Goal: Task Accomplishment & Management: Manage account settings

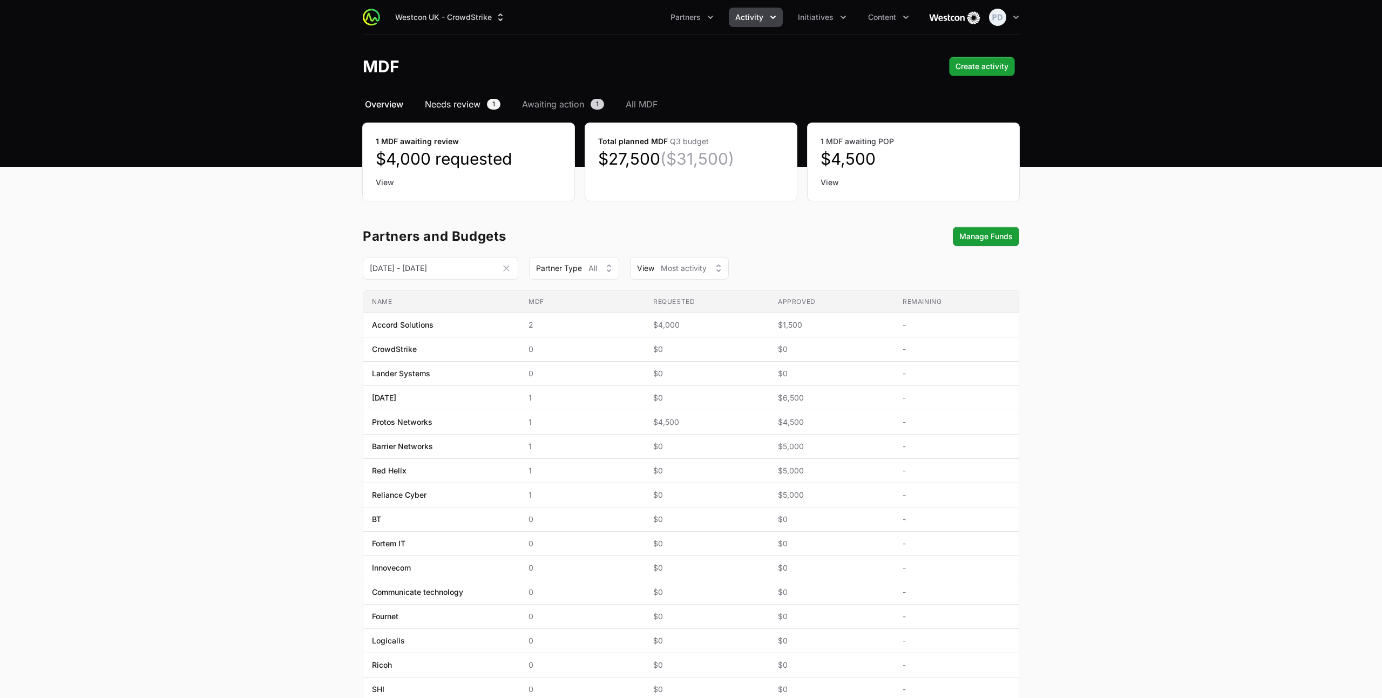
click at [462, 105] on span "Needs review" at bounding box center [453, 104] width 56 height 13
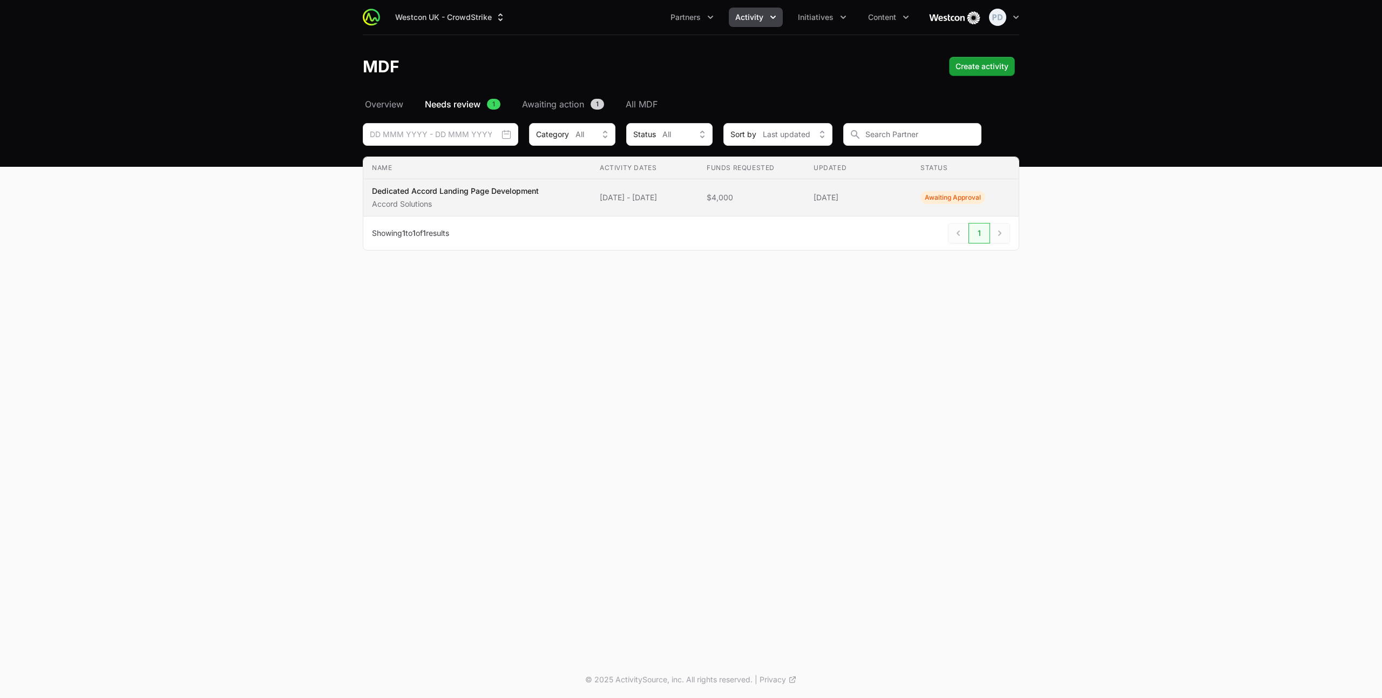
click at [508, 209] on td "Name Dedicated Accord Landing Page Development Accord Solutions" at bounding box center [477, 197] width 228 height 37
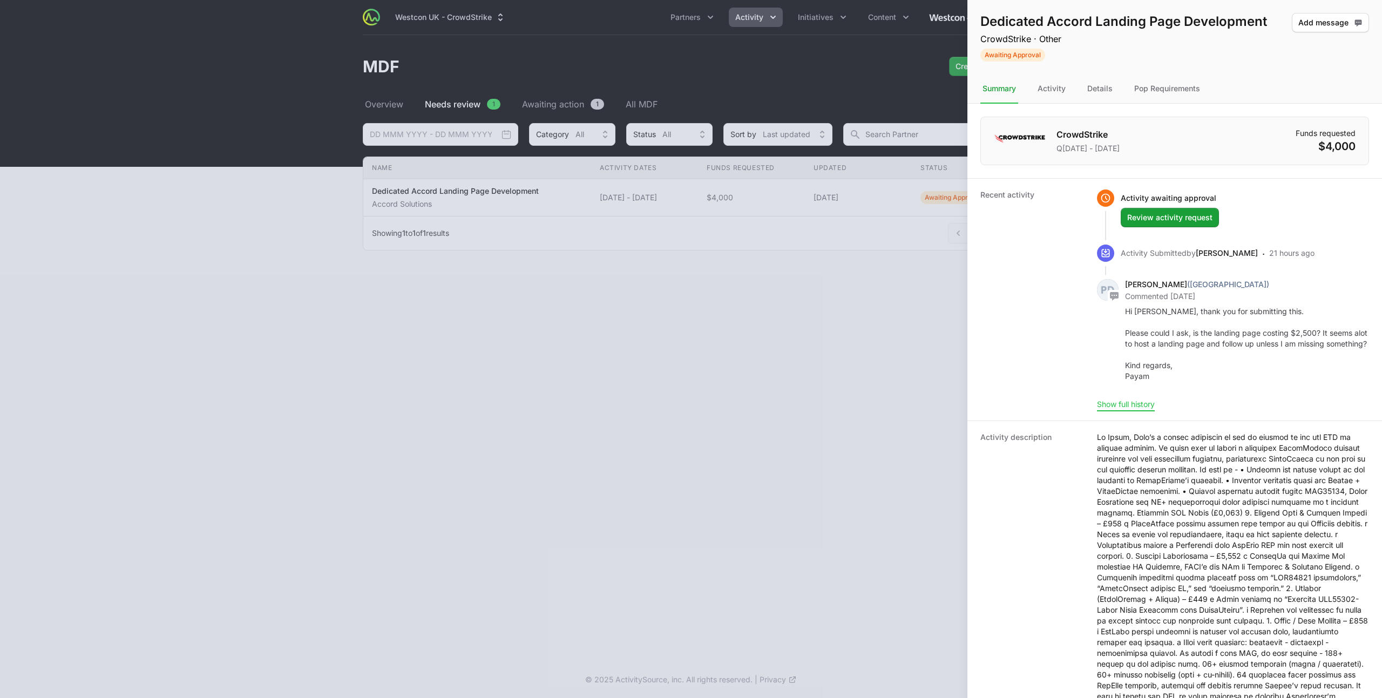
click at [1135, 409] on button "Show full history" at bounding box center [1126, 405] width 58 height 10
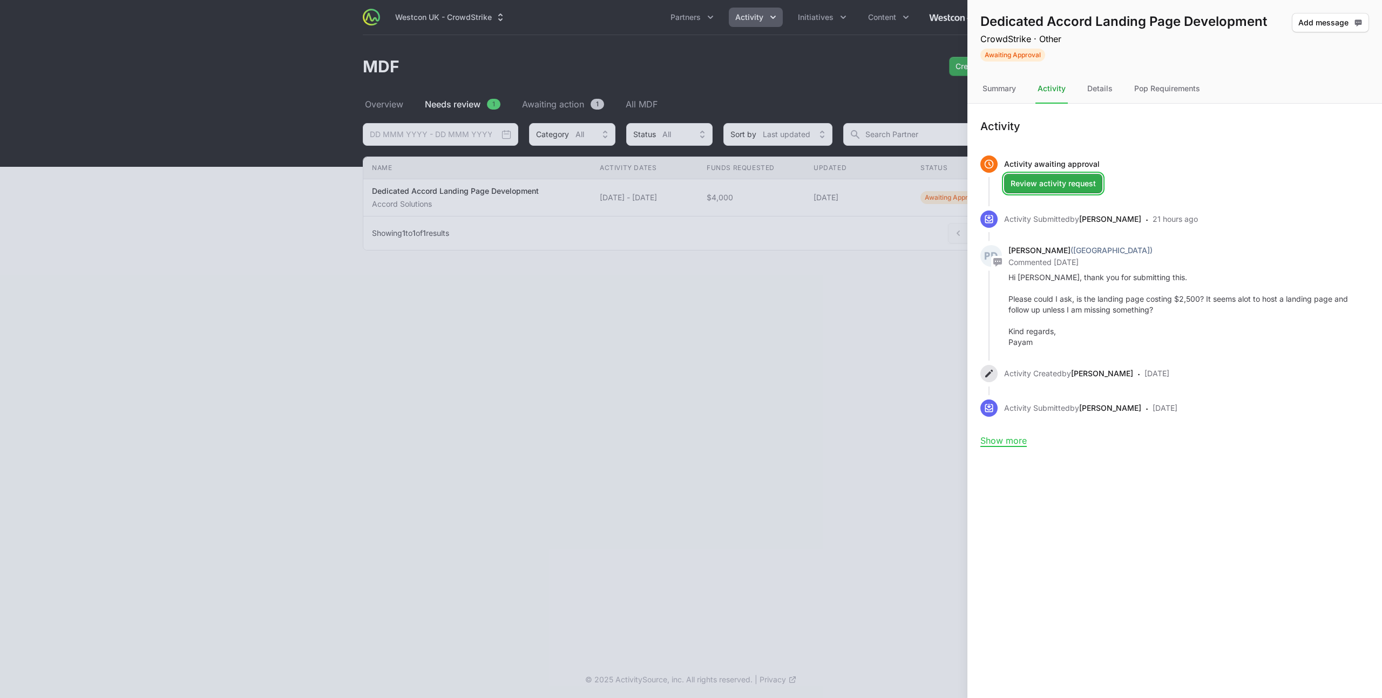
click at [1056, 185] on span "Review activity request" at bounding box center [1053, 183] width 85 height 13
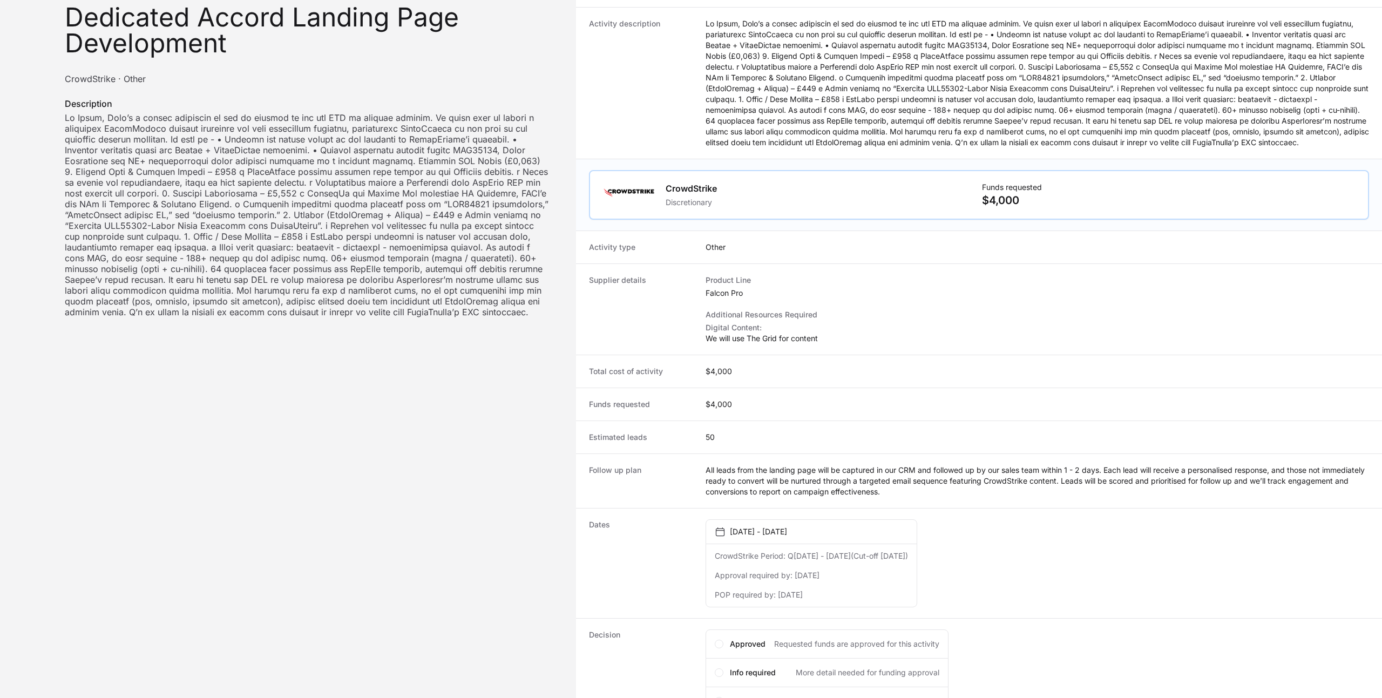
scroll to position [200, 0]
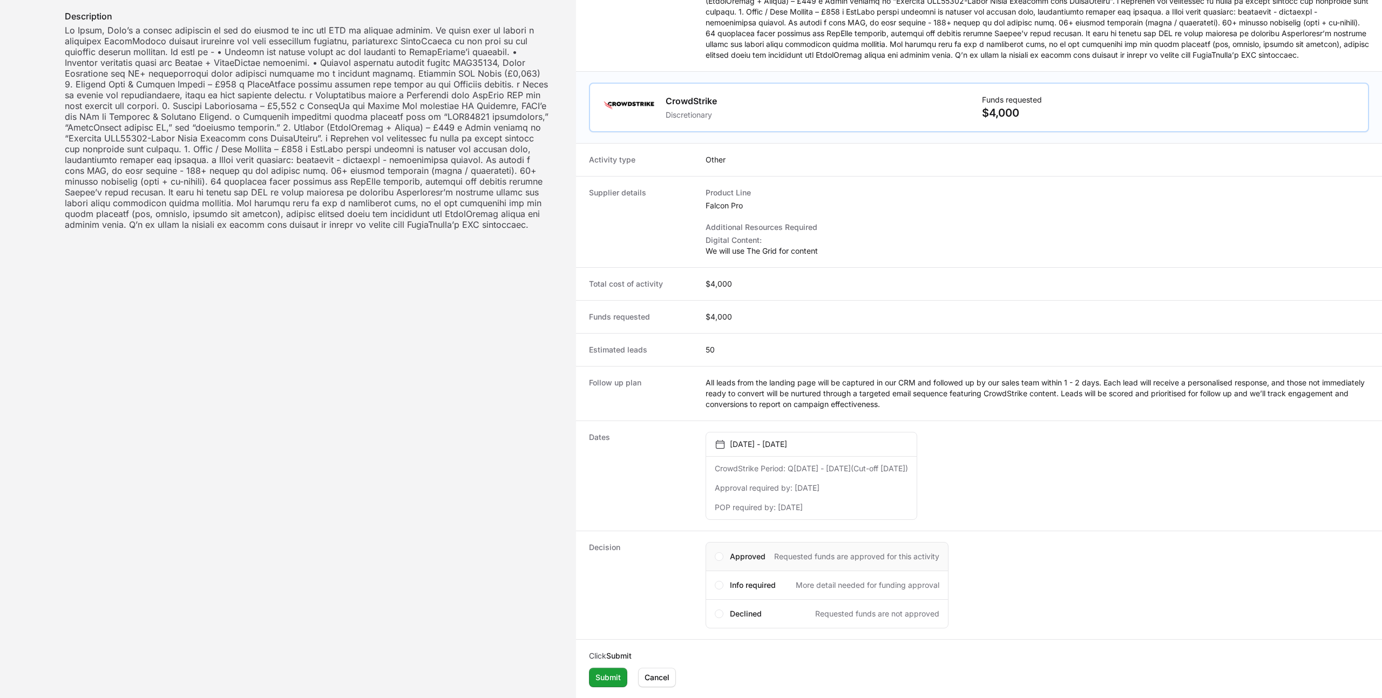
click at [742, 558] on span "Approved" at bounding box center [748, 556] width 36 height 11
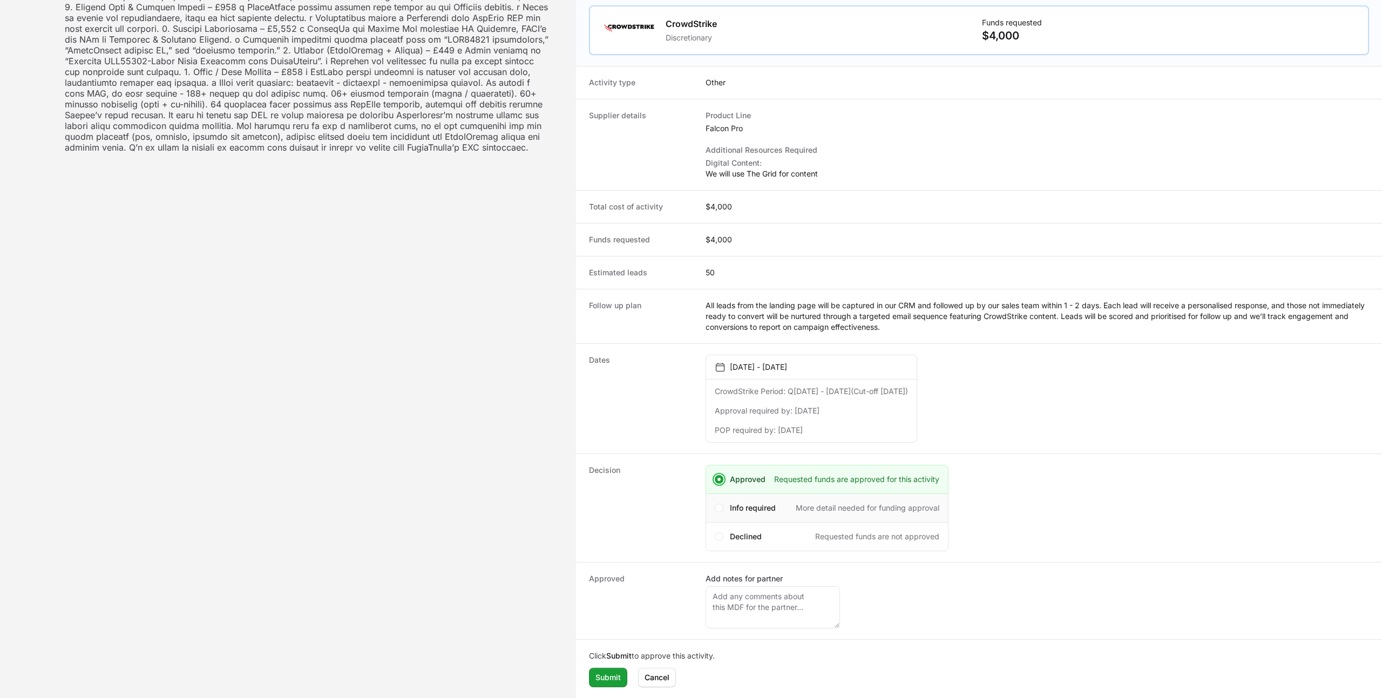
scroll to position [271, 0]
click at [738, 609] on textarea "Add notes for partner" at bounding box center [773, 607] width 134 height 42
click at [608, 684] on span "Submit" at bounding box center [608, 677] width 25 height 13
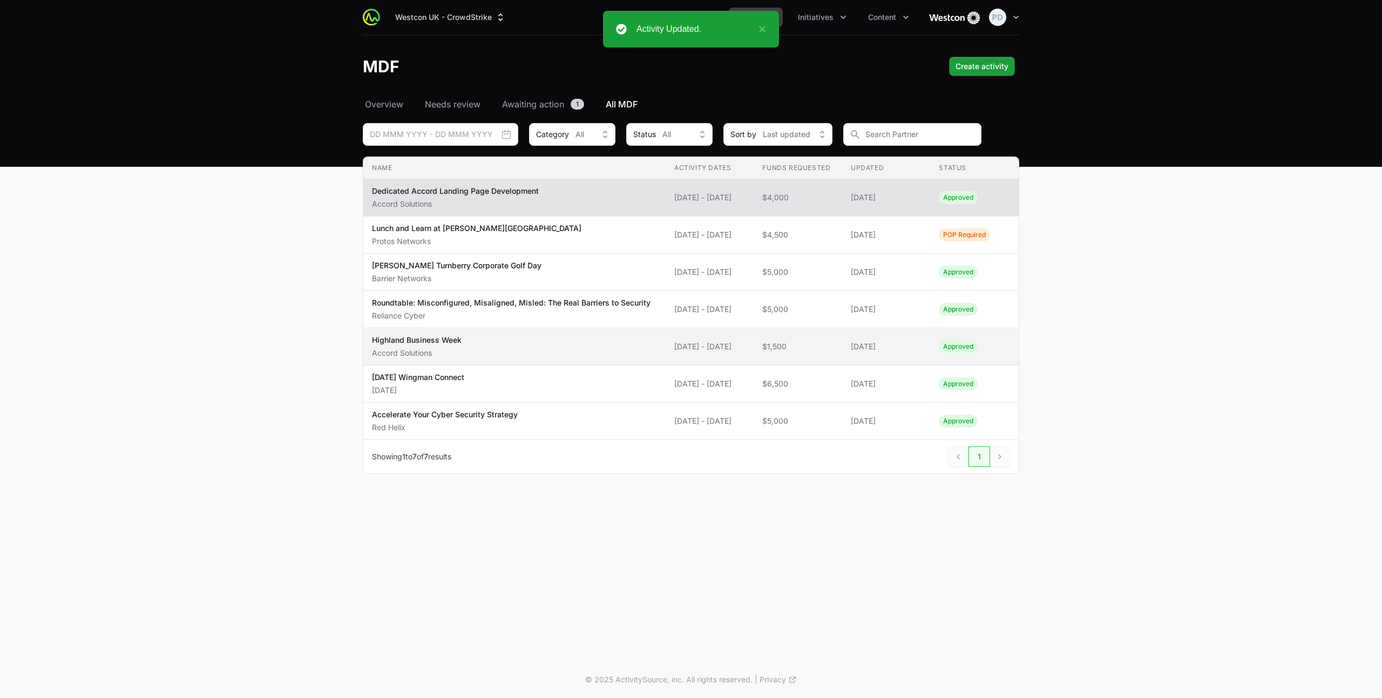
click at [497, 359] on span "Highland Business Week Accord Solutions" at bounding box center [514, 347] width 285 height 24
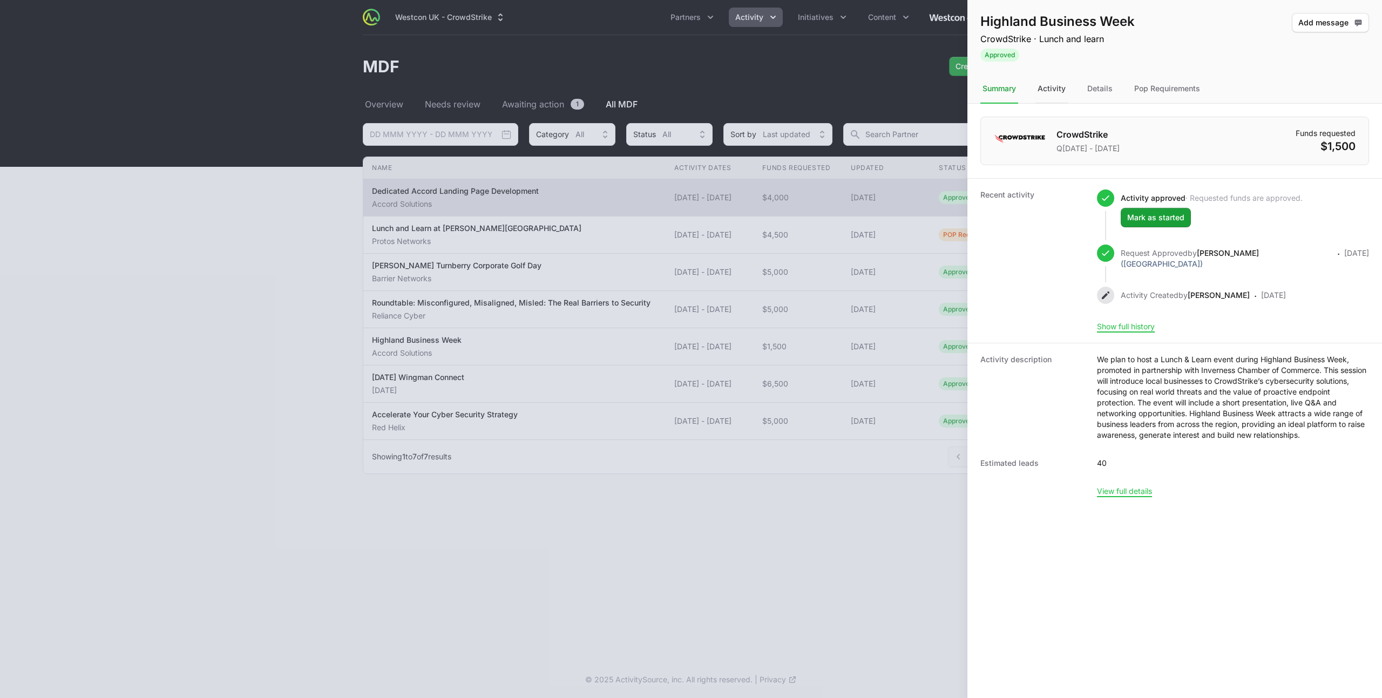
click at [1049, 91] on div "Activity" at bounding box center [1052, 89] width 32 height 29
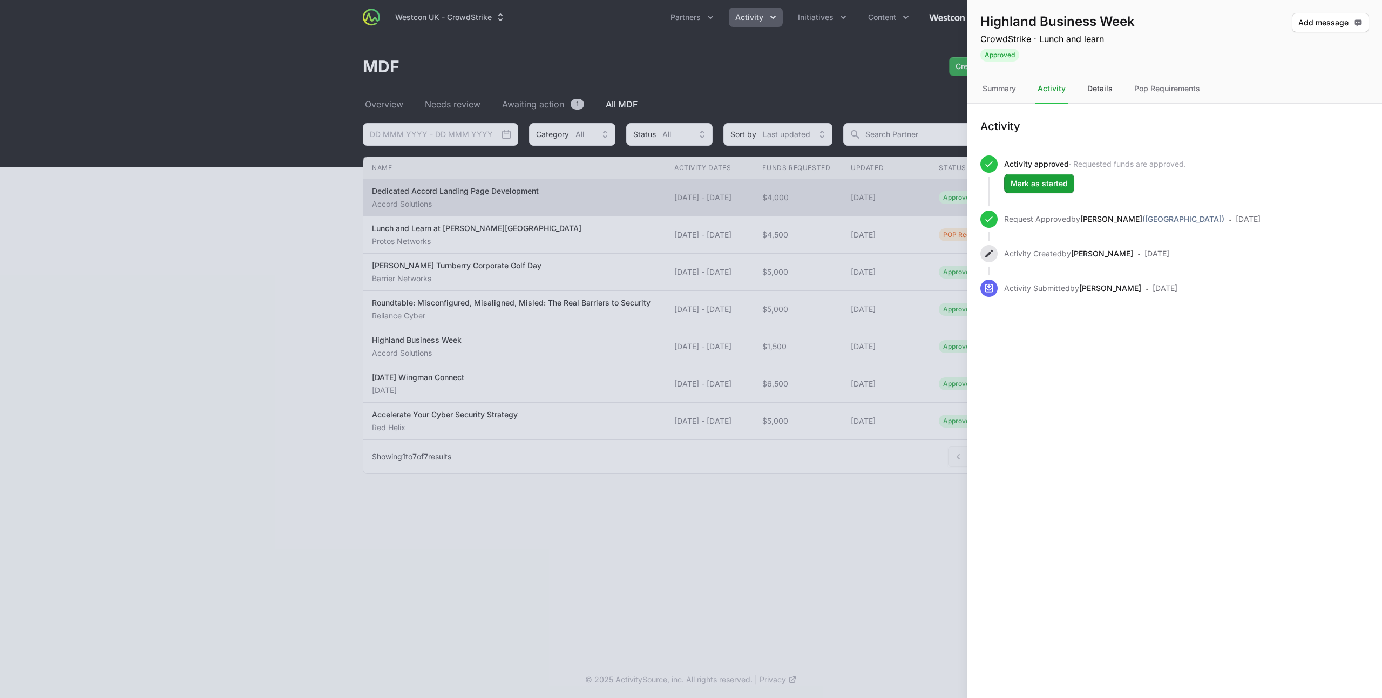
click at [1098, 91] on div "Details" at bounding box center [1100, 89] width 30 height 29
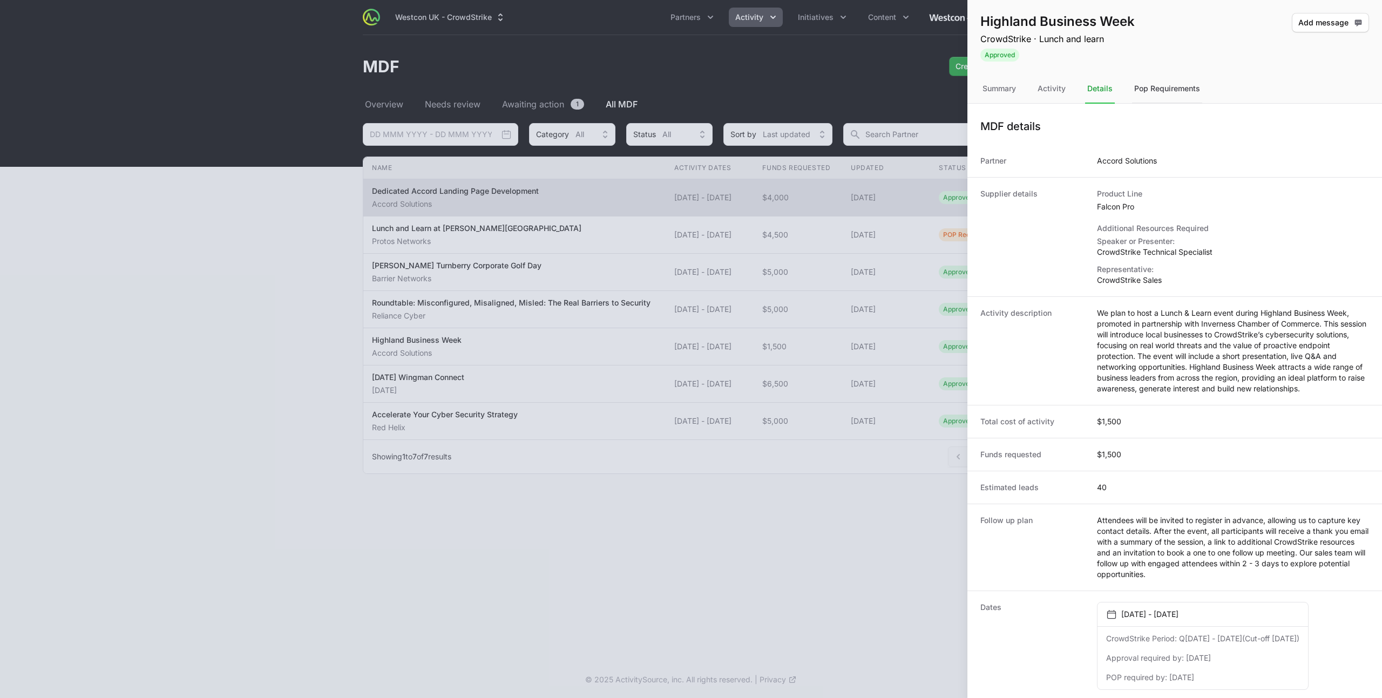
click at [1138, 89] on div "Pop Requirements" at bounding box center [1167, 89] width 70 height 29
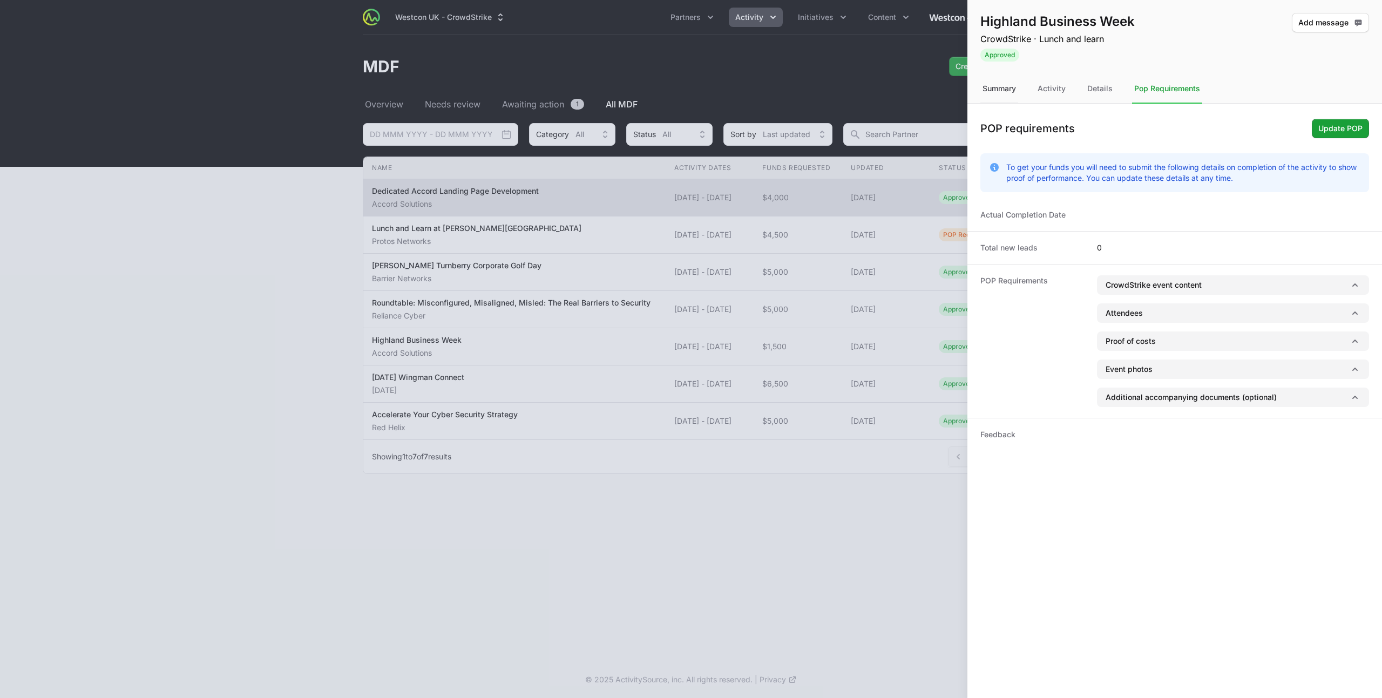
click at [1003, 90] on div "Summary" at bounding box center [1000, 89] width 38 height 29
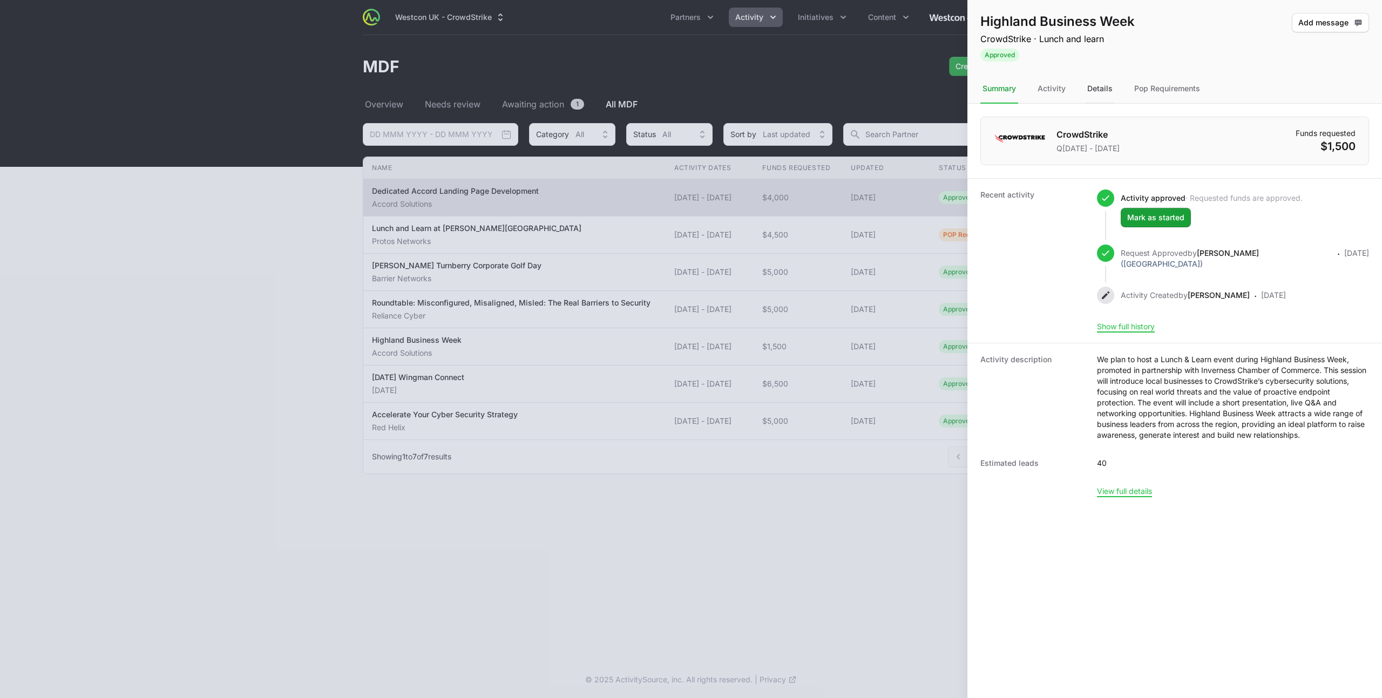
click at [1101, 91] on div "Details" at bounding box center [1100, 89] width 30 height 29
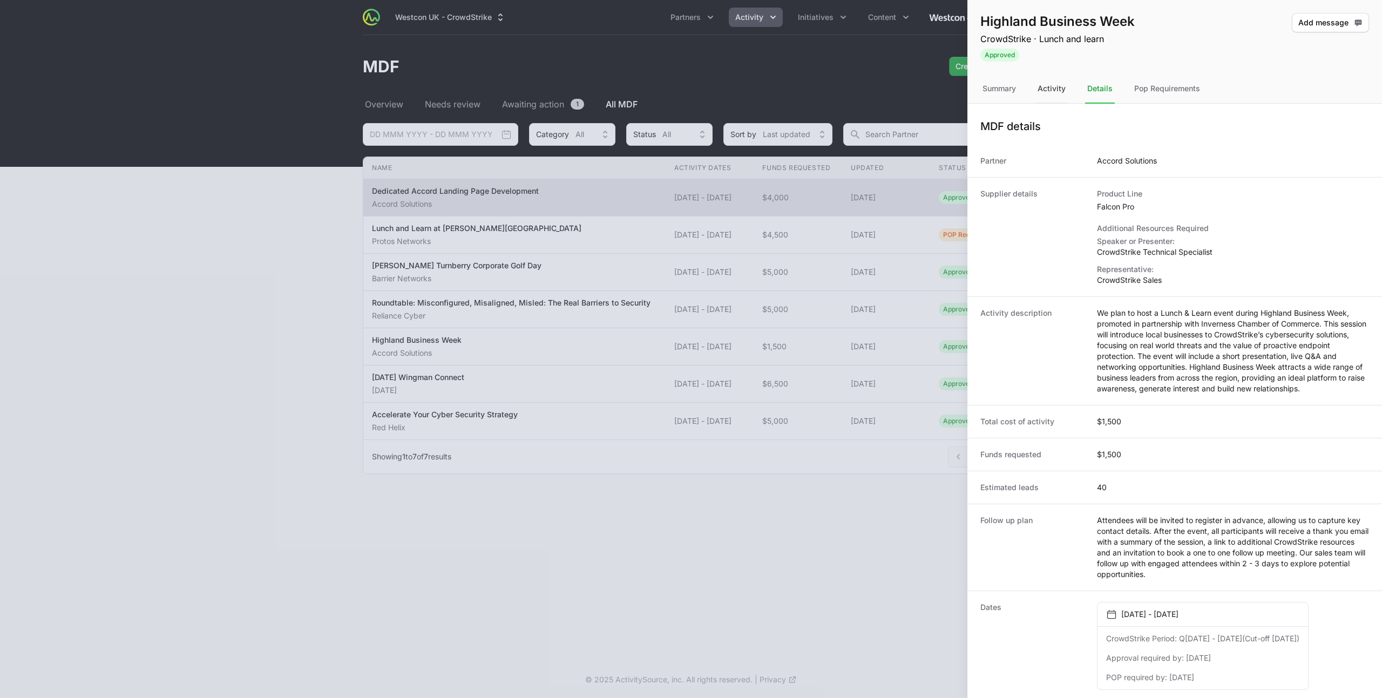
click at [1056, 90] on div "Activity" at bounding box center [1052, 89] width 32 height 29
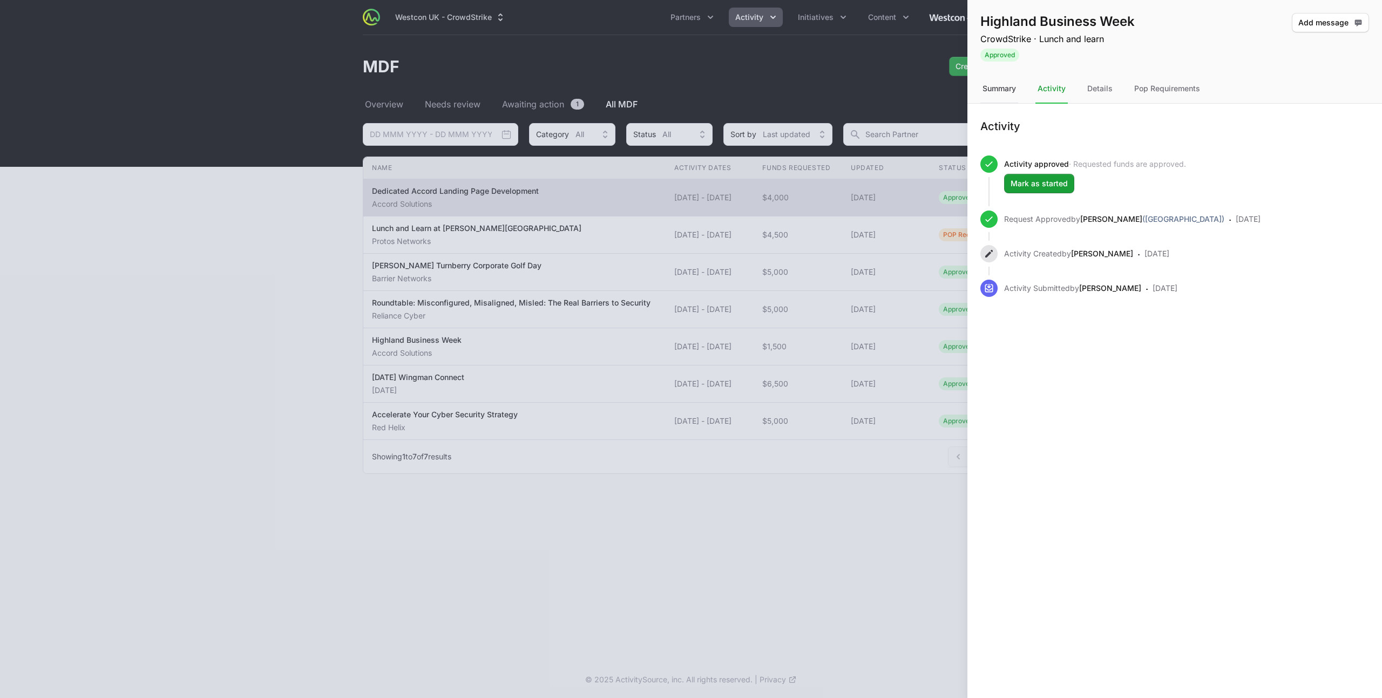
click at [1005, 93] on div "Summary" at bounding box center [1000, 89] width 38 height 29
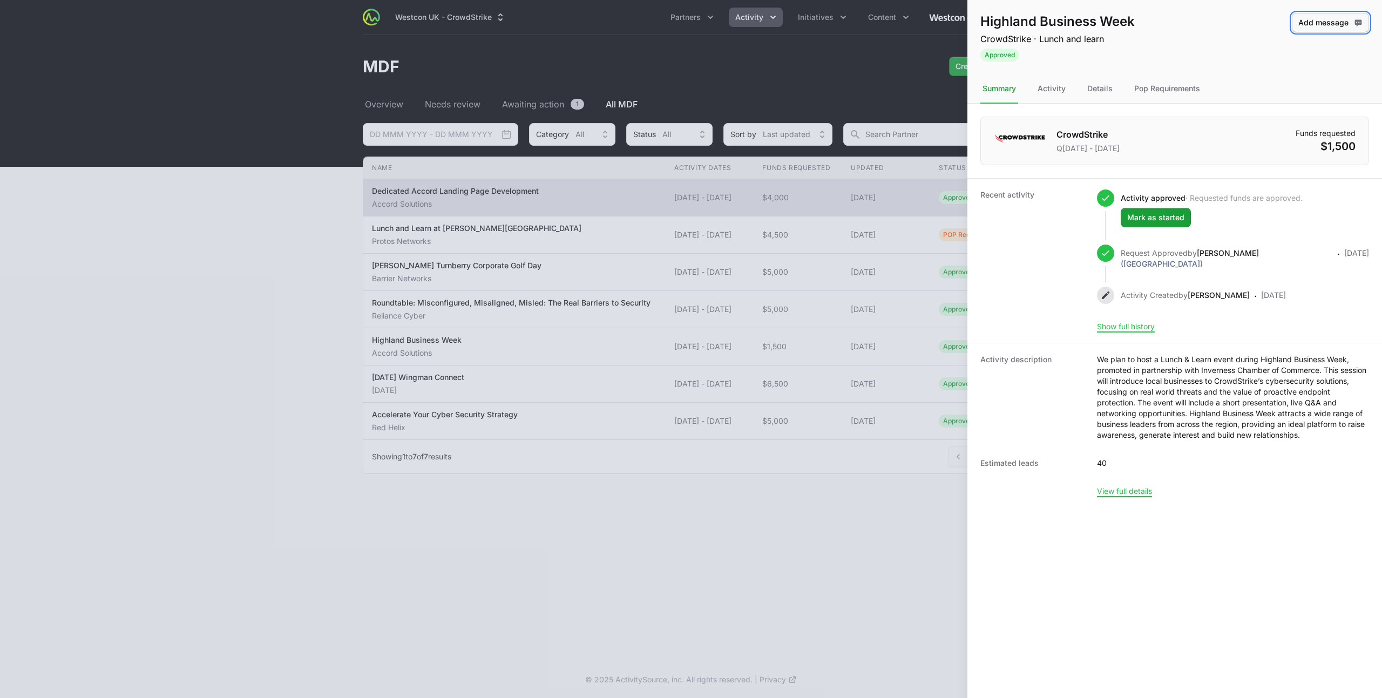
click at [1315, 26] on span "Add message" at bounding box center [1331, 22] width 64 height 13
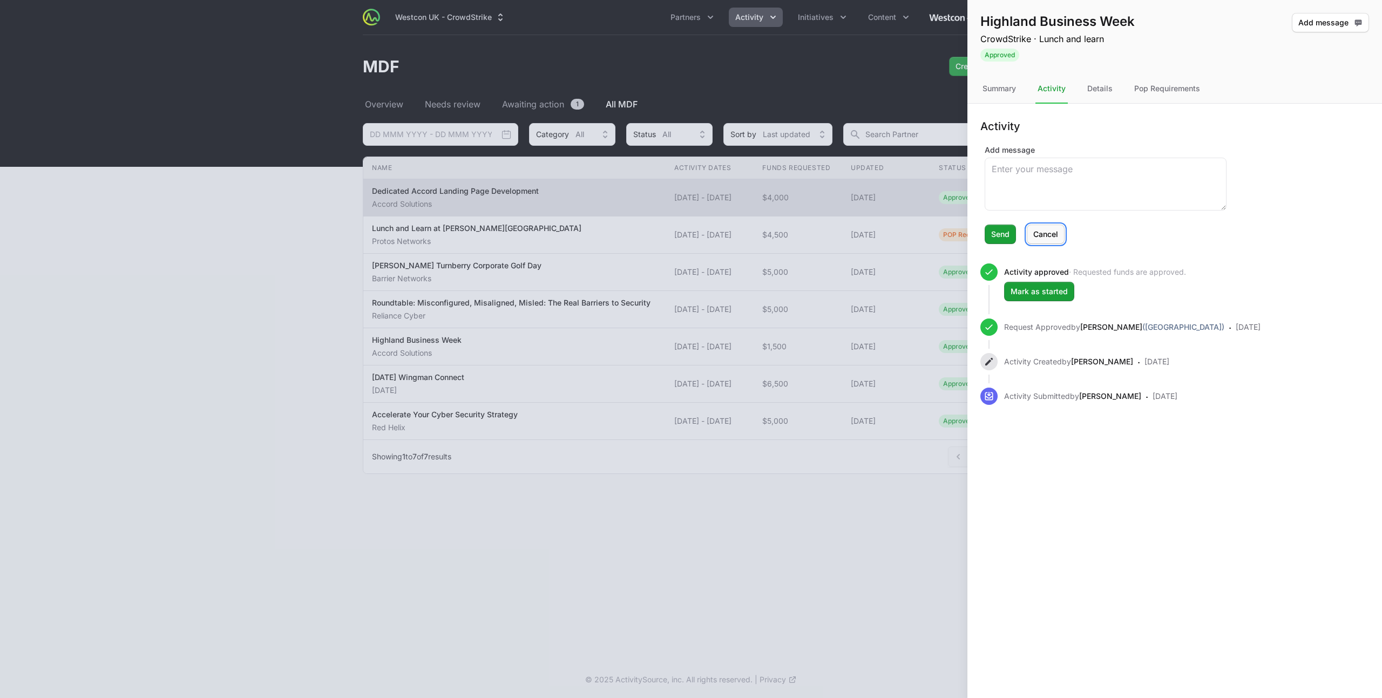
click at [1056, 233] on span "Cancel" at bounding box center [1045, 234] width 25 height 13
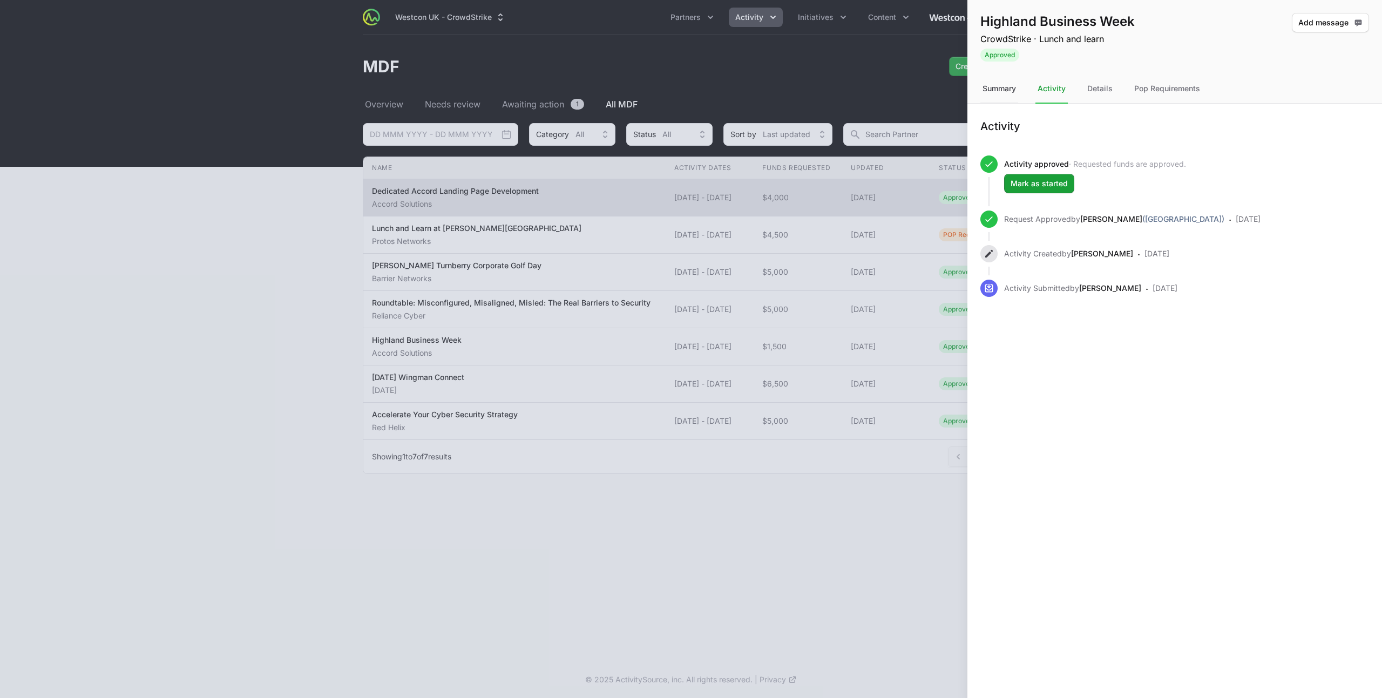
click at [997, 87] on div "Summary" at bounding box center [1000, 89] width 38 height 29
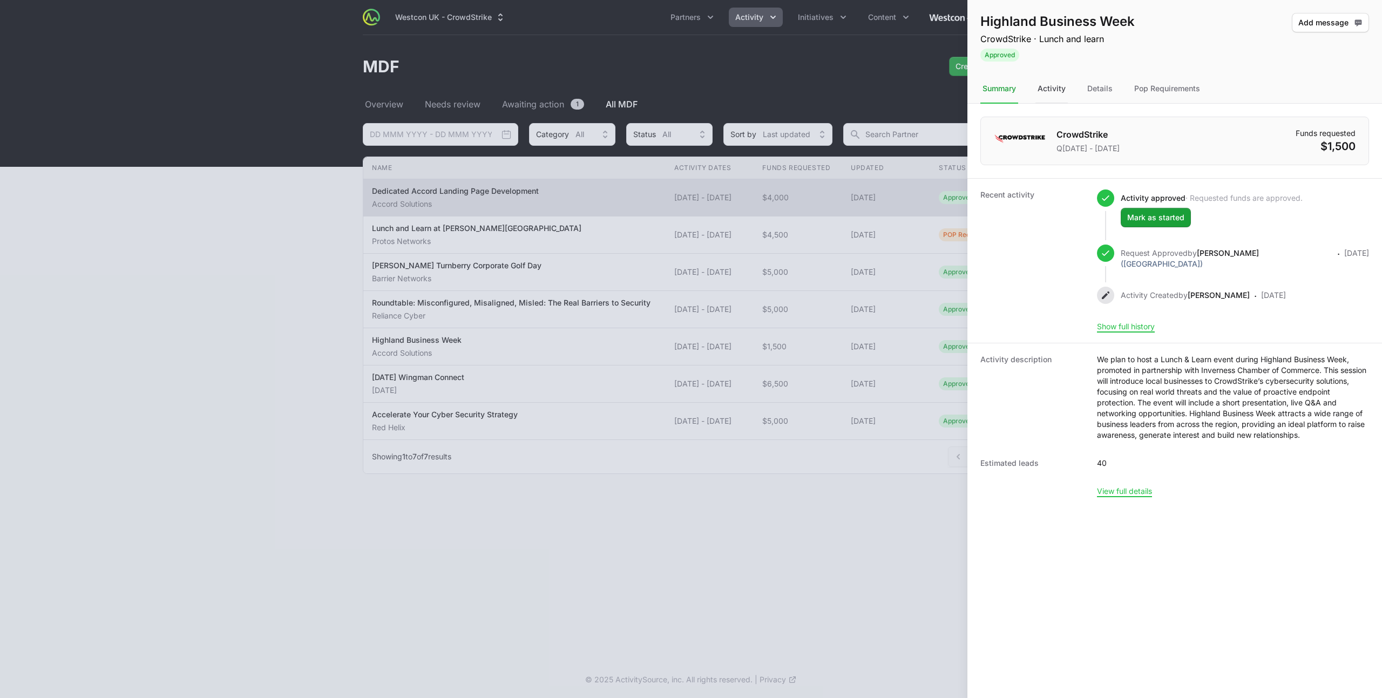
click at [1050, 83] on div "Activity" at bounding box center [1052, 89] width 32 height 29
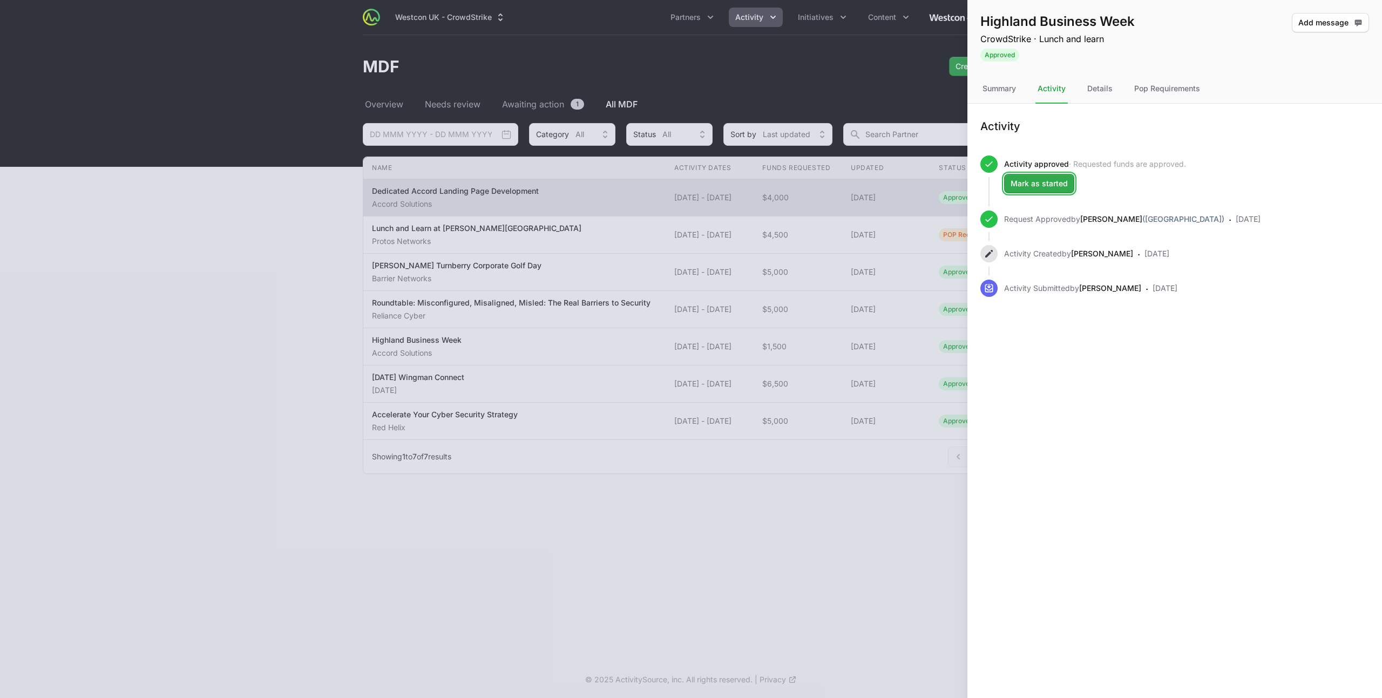
click at [1050, 186] on span "Mark as started" at bounding box center [1039, 183] width 57 height 13
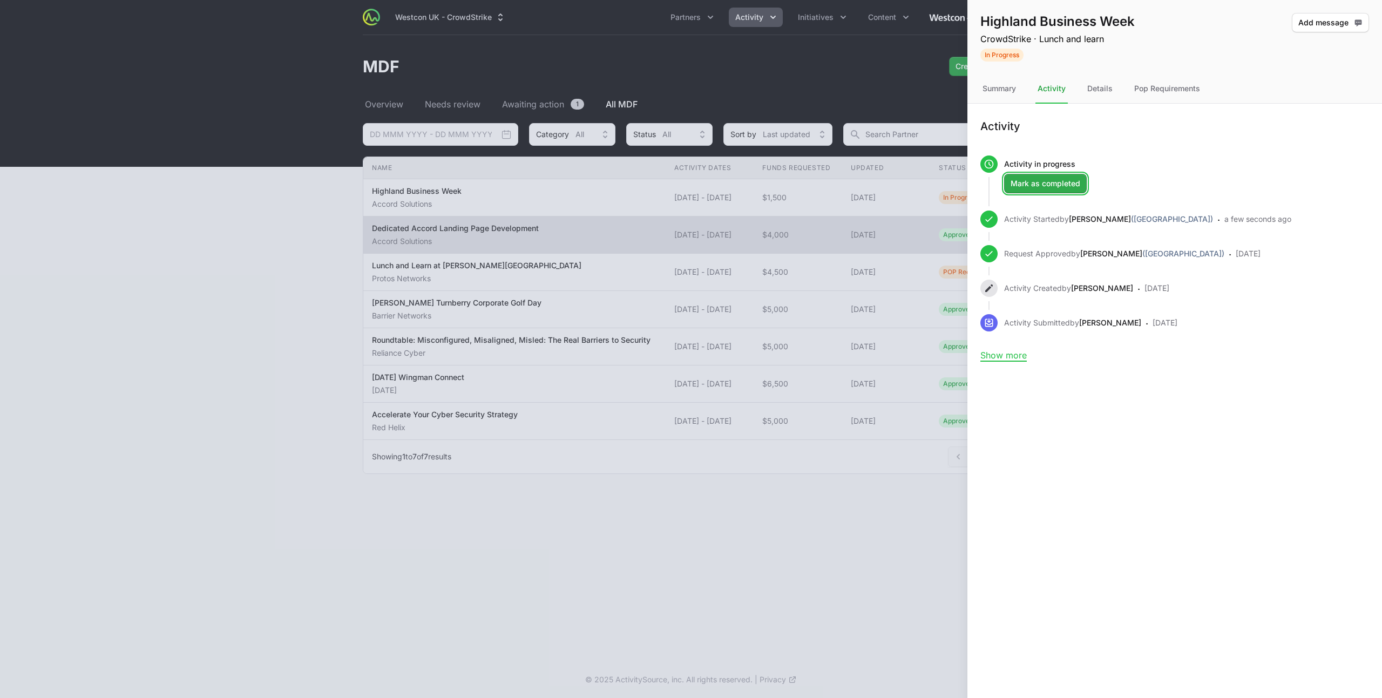
click at [1046, 183] on span "Mark as completed" at bounding box center [1046, 183] width 70 height 13
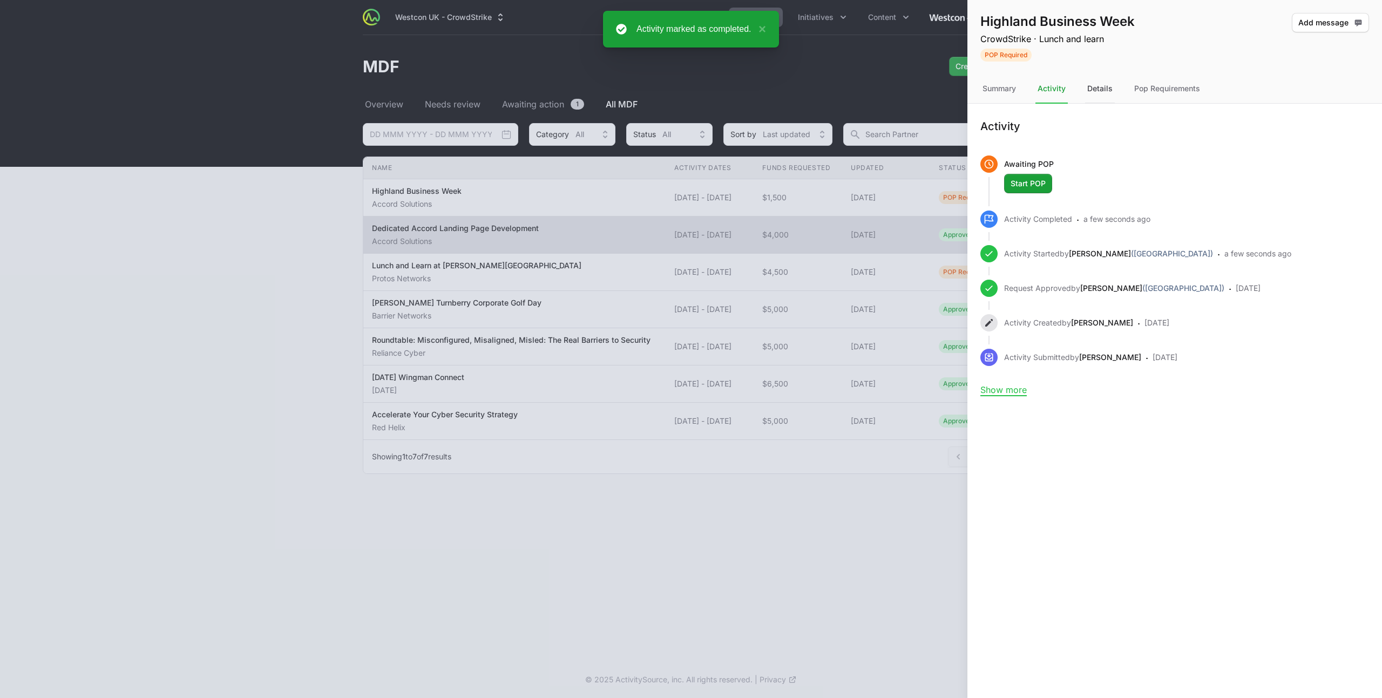
click at [1095, 87] on div "Details" at bounding box center [1100, 89] width 30 height 29
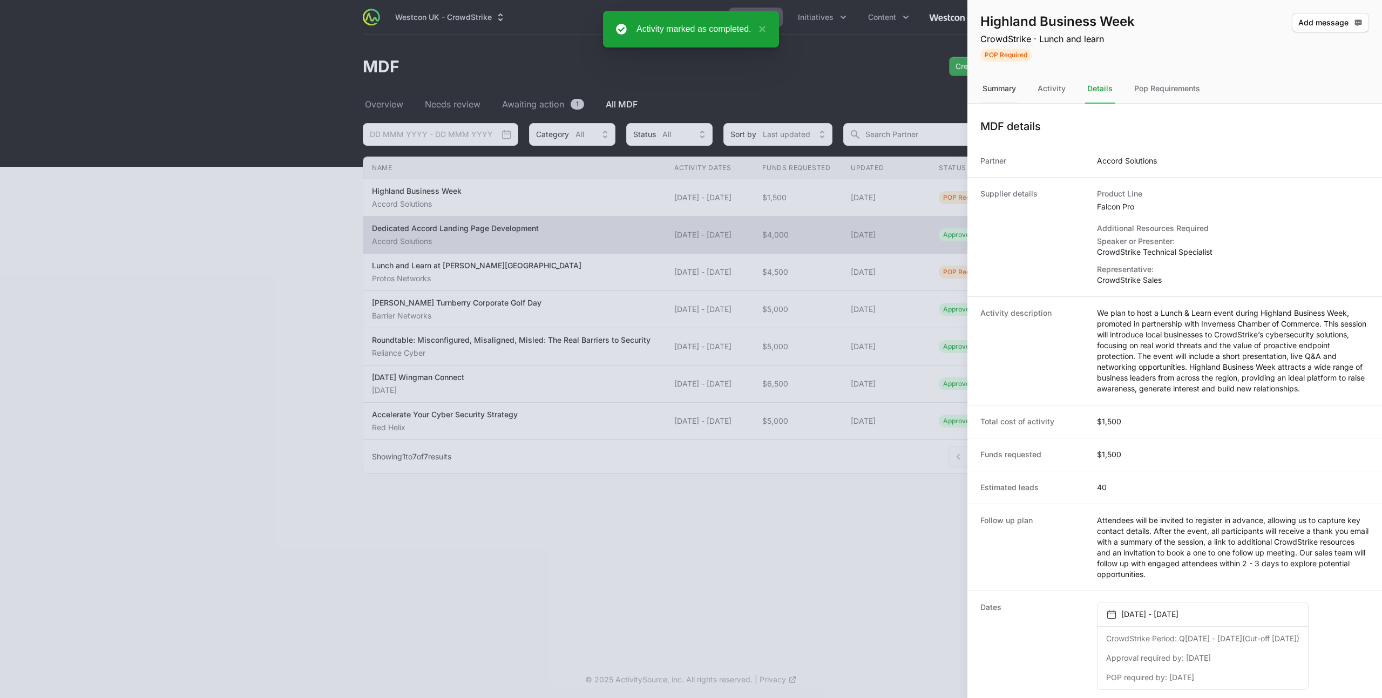
click at [997, 92] on div "Summary" at bounding box center [1000, 89] width 38 height 29
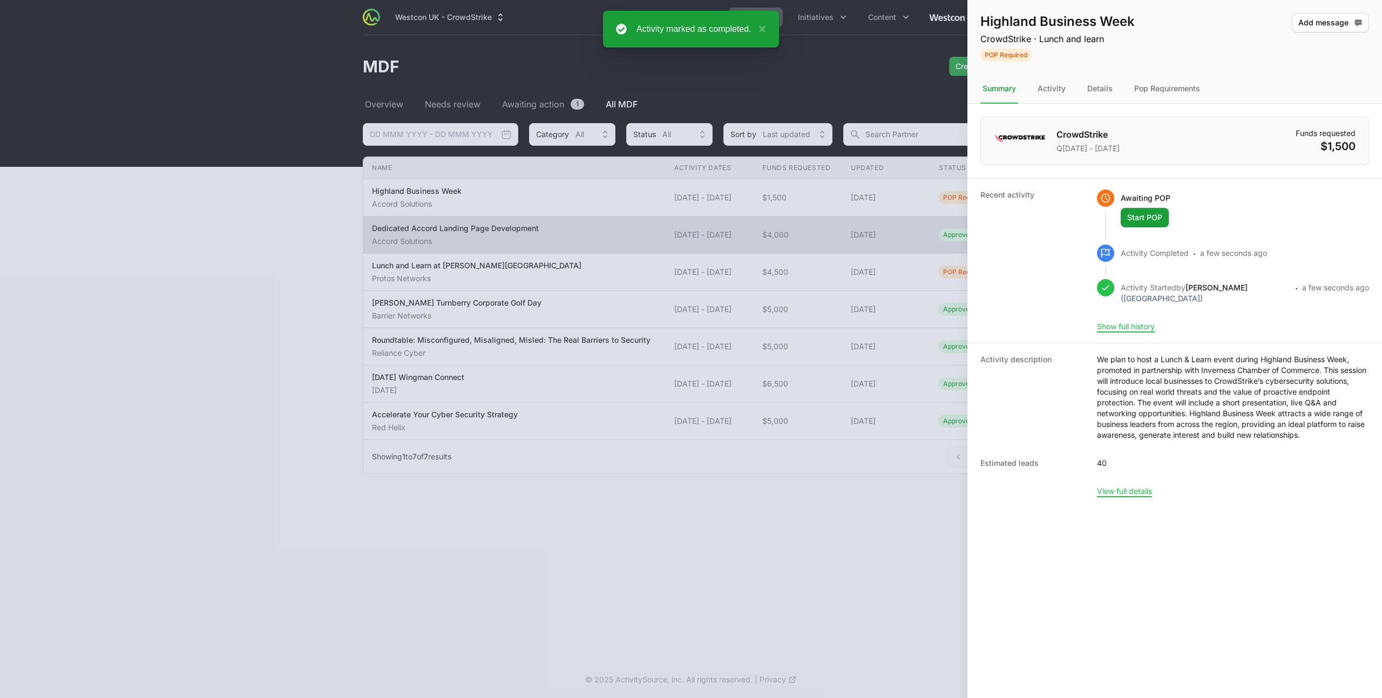
click at [945, 156] on div at bounding box center [691, 349] width 1382 height 698
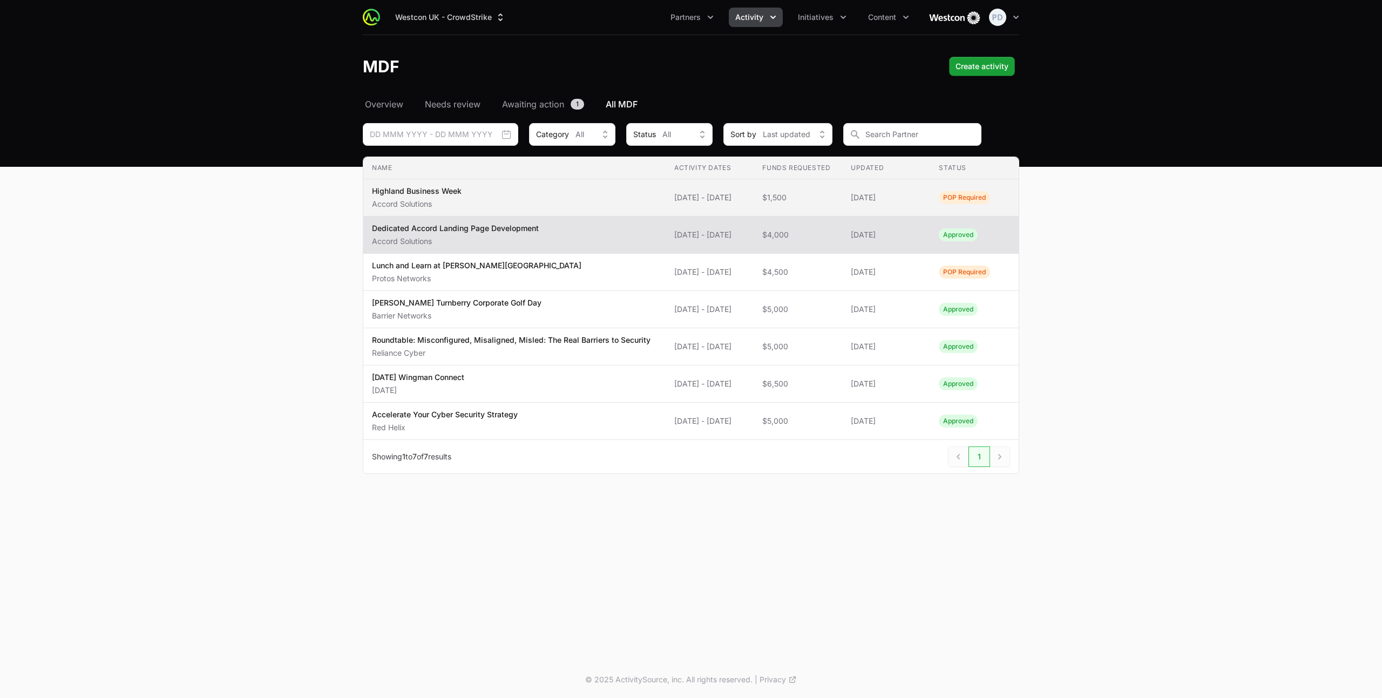
click at [525, 197] on span "Highland Business Week Accord Solutions" at bounding box center [514, 198] width 285 height 24
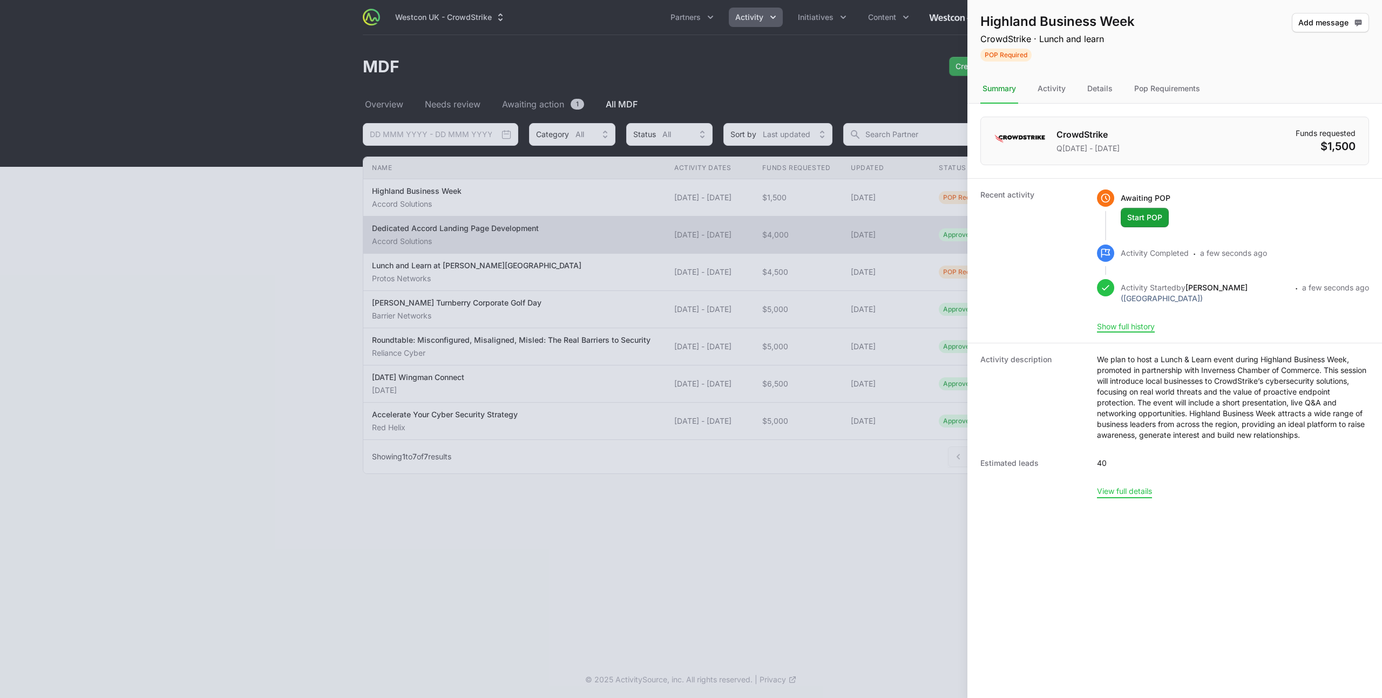
click at [1124, 491] on button "View full details" at bounding box center [1124, 491] width 55 height 10
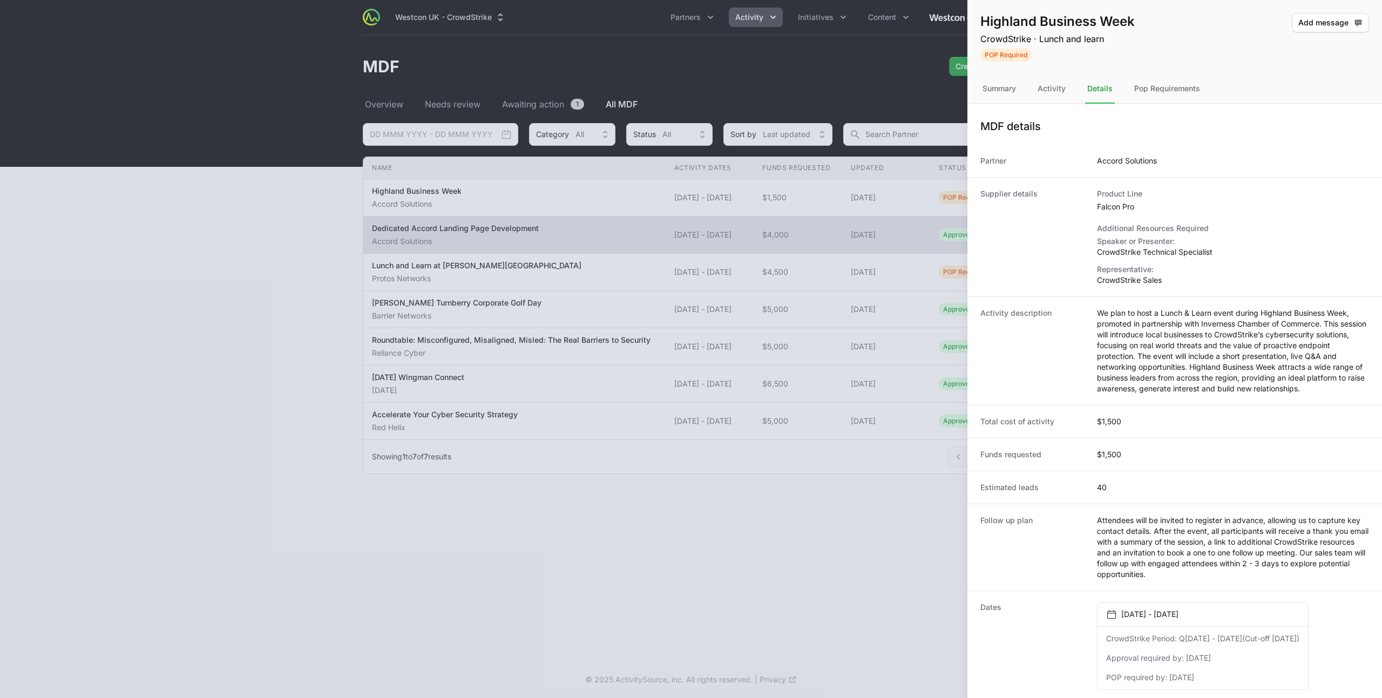
scroll to position [3, 0]
click at [1183, 78] on div "Pop Requirements" at bounding box center [1167, 86] width 70 height 29
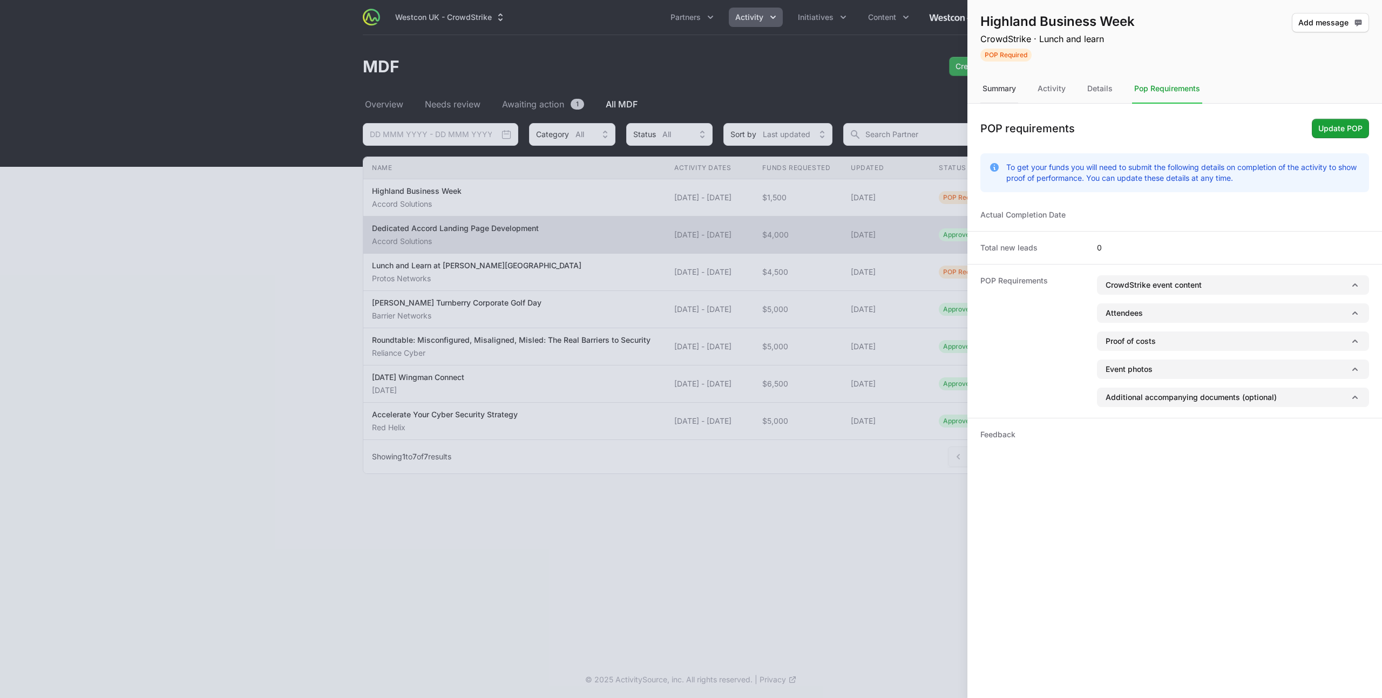
click at [996, 95] on div "Summary" at bounding box center [1000, 89] width 38 height 29
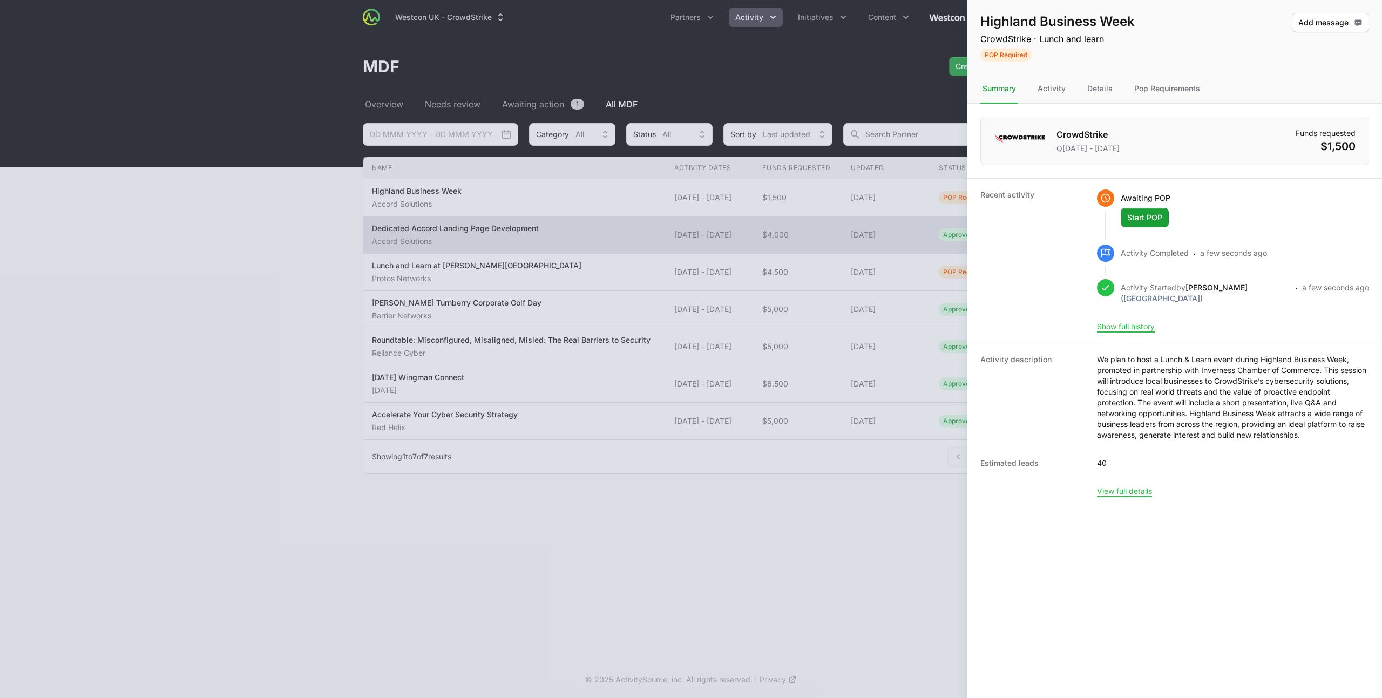
click at [844, 60] on div at bounding box center [691, 349] width 1382 height 698
